Goal: Register for event/course

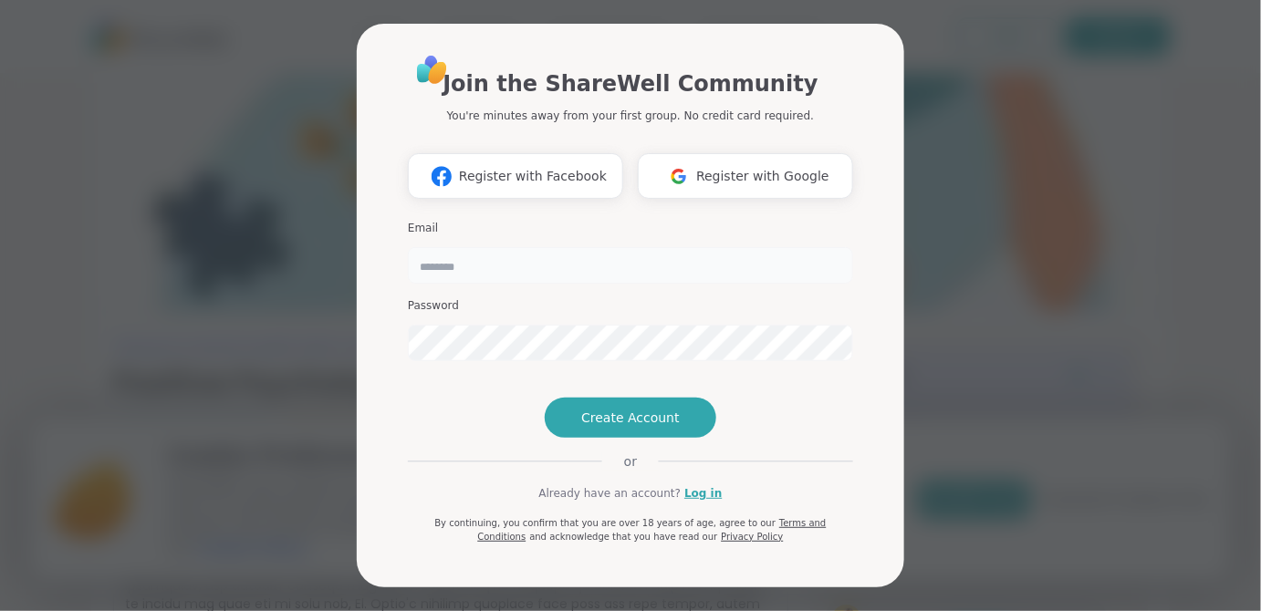
click at [618, 255] on input "email" at bounding box center [630, 265] width 445 height 36
type input "**********"
click at [625, 427] on span "Create Account" at bounding box center [630, 418] width 99 height 18
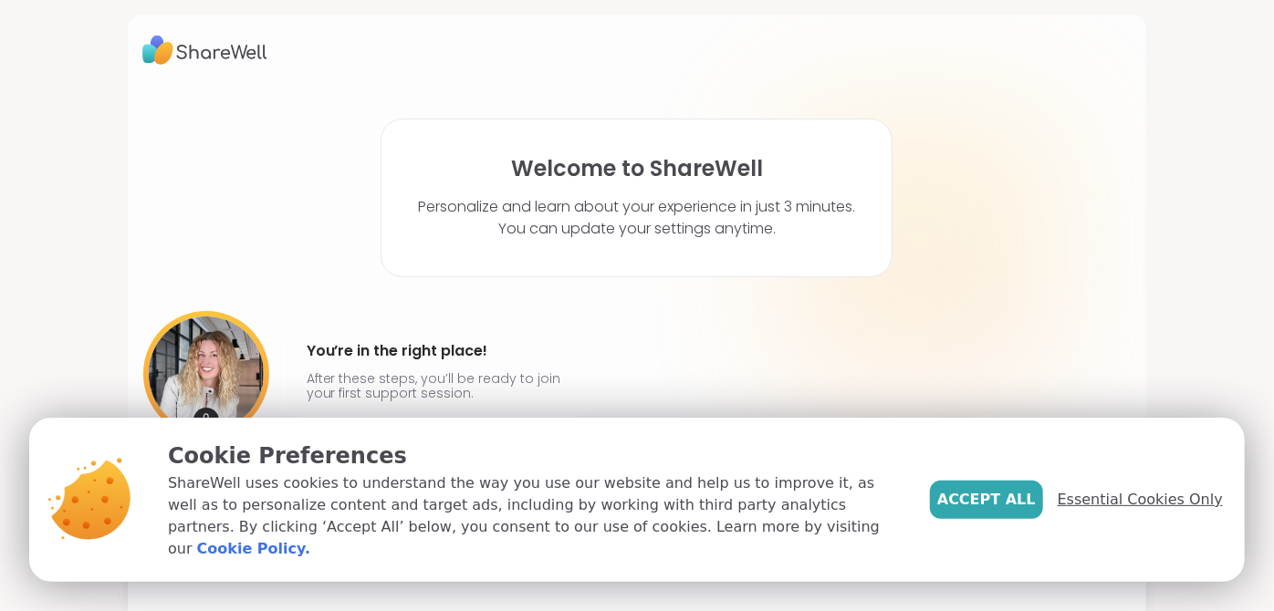
click at [1100, 508] on span "Essential Cookies Only" at bounding box center [1139, 500] width 165 height 22
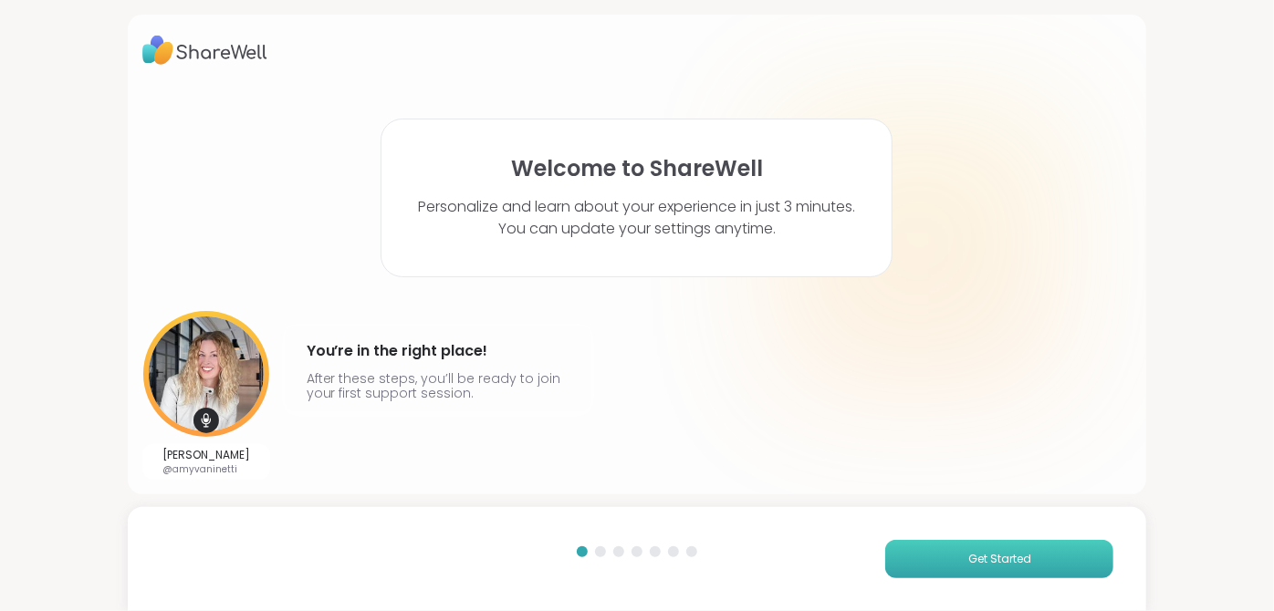
click at [971, 555] on span "Get Started" at bounding box center [999, 559] width 63 height 16
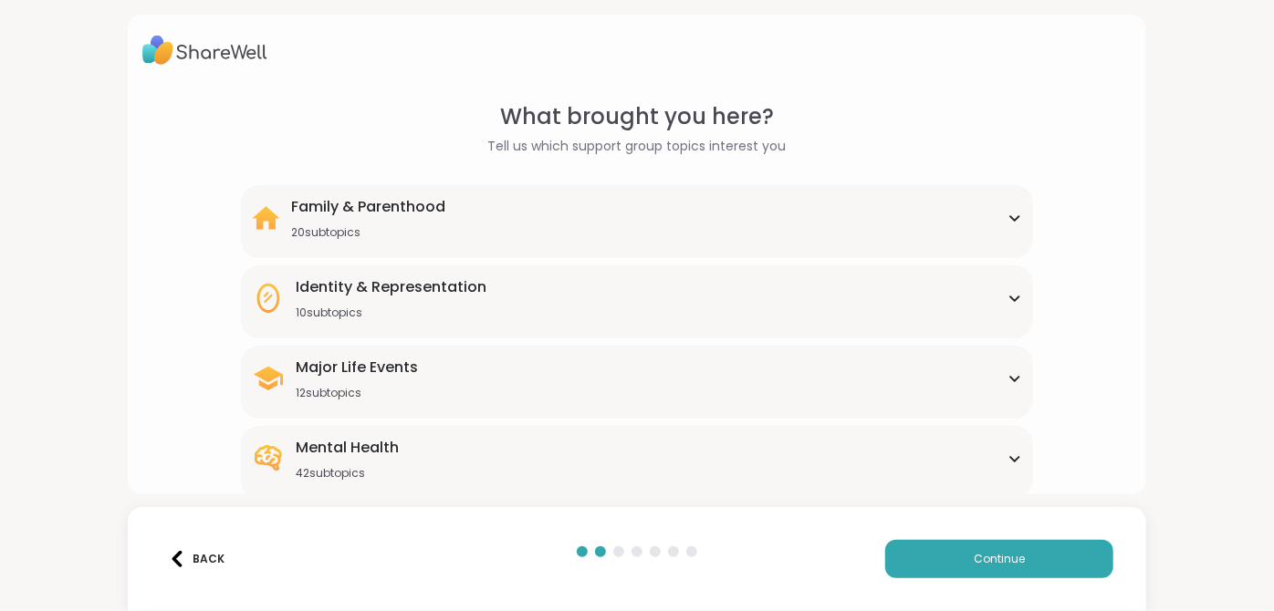
click at [979, 446] on div "Mental Health 42 subtopics" at bounding box center [637, 459] width 770 height 44
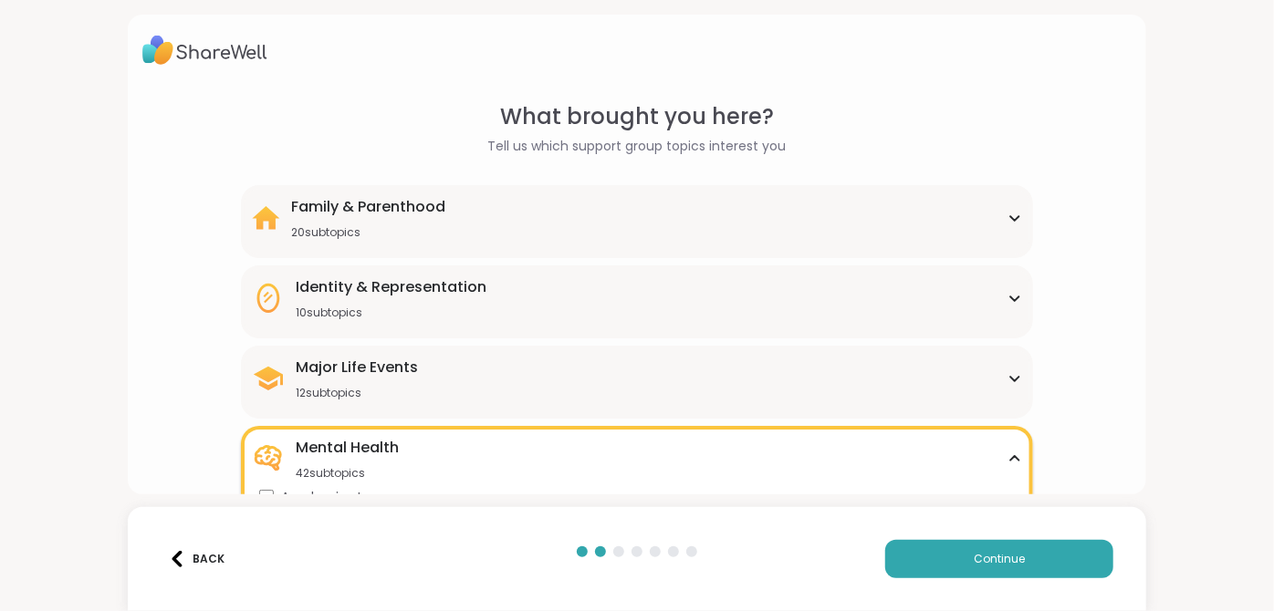
click at [1125, 357] on div "What brought you here? Tell us which support group topics interest you Family &…" at bounding box center [637, 255] width 1019 height 480
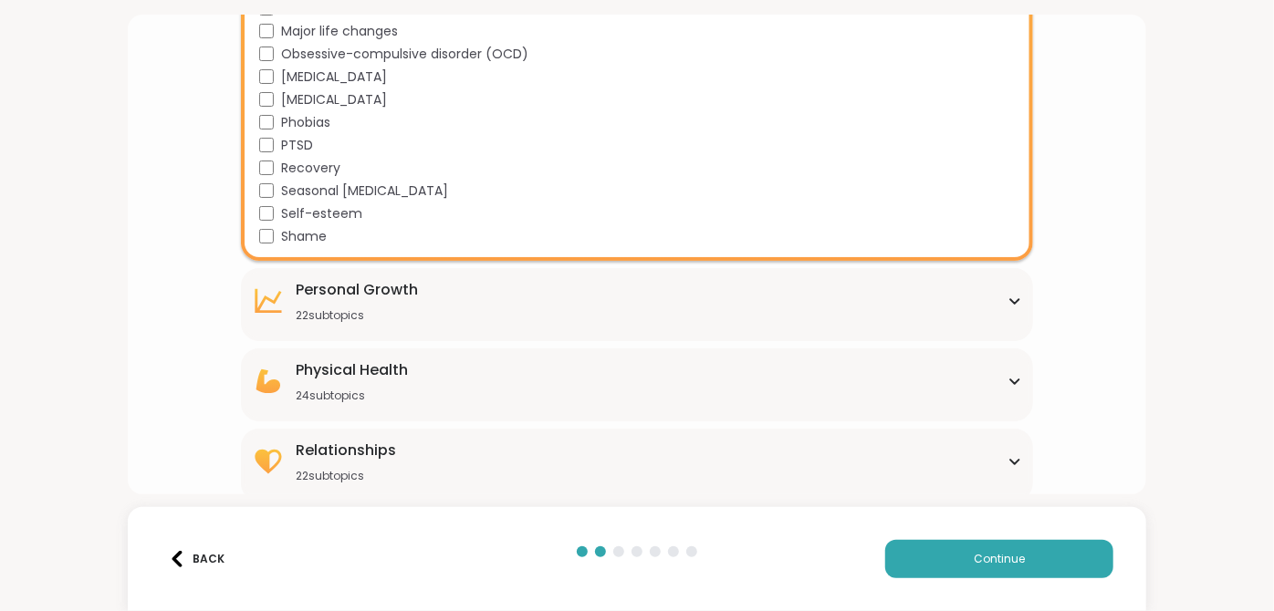
scroll to position [1152, 0]
click at [882, 328] on div "[MEDICAL_DATA] 22 subtopics Affirmations Assertiveness Body doubling Boundary s…" at bounding box center [637, 302] width 792 height 73
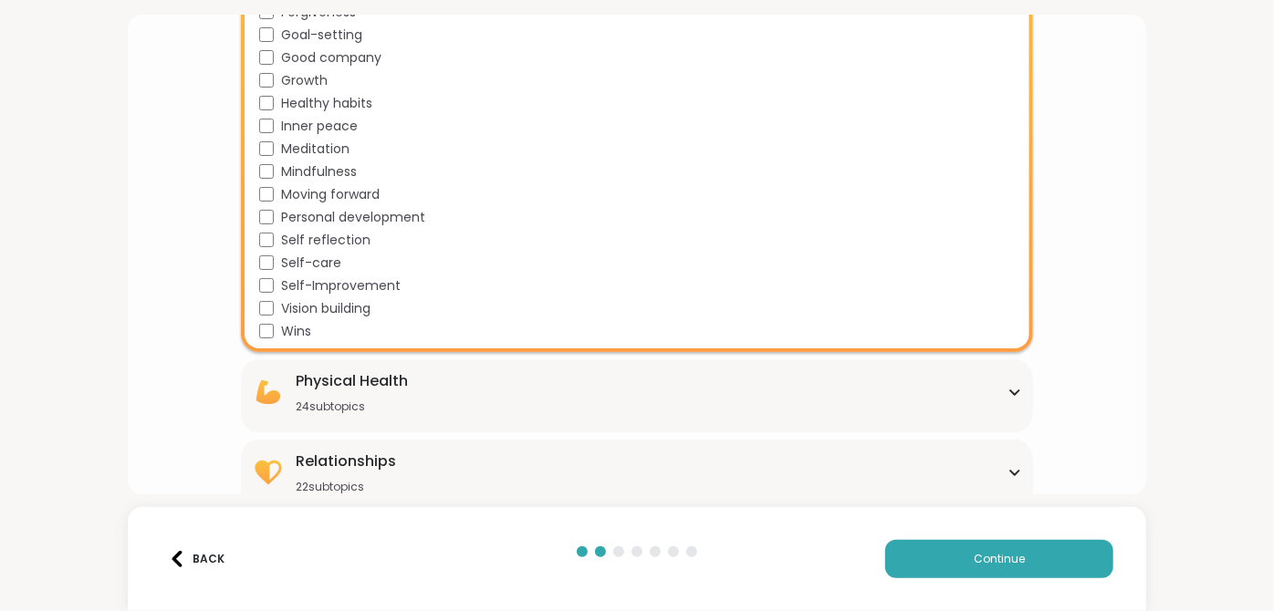
scroll to position [1650, 0]
